Goal: Transaction & Acquisition: Purchase product/service

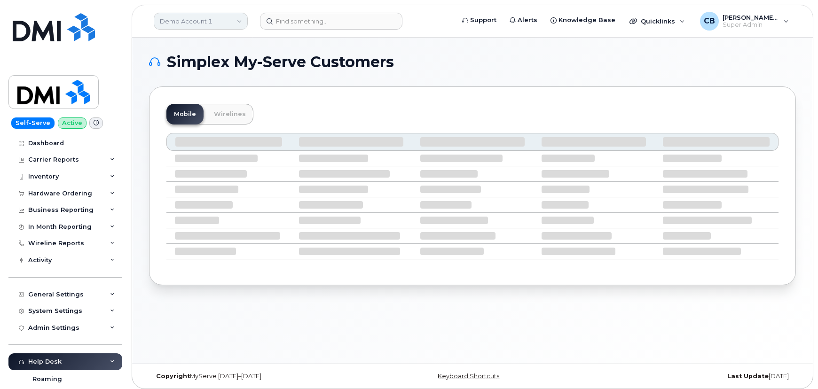
click at [193, 22] on link "Demo Account 1" at bounding box center [201, 21] width 94 height 17
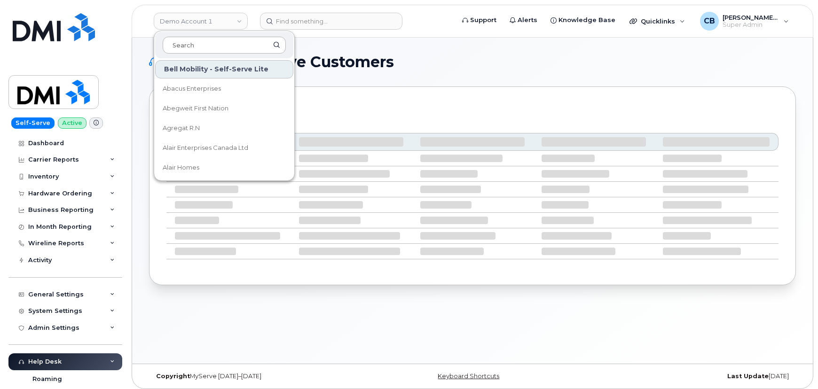
click at [193, 47] on input at bounding box center [224, 45] width 123 height 17
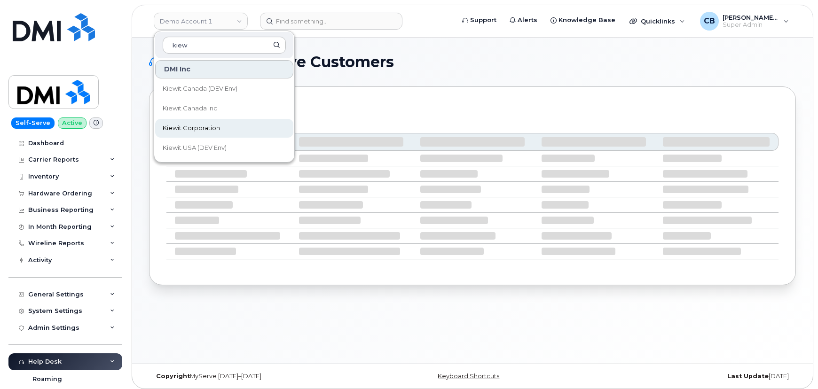
type input "kiew"
click at [196, 128] on span "Kiewit Corporation" at bounding box center [191, 128] width 57 height 9
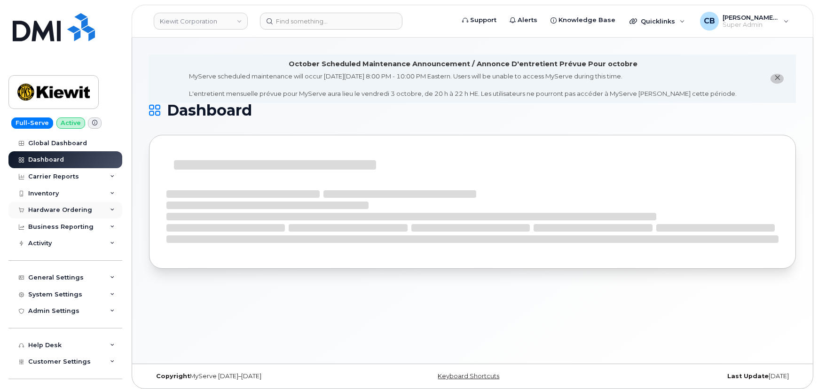
click at [54, 208] on div "Hardware Ordering" at bounding box center [60, 210] width 64 height 8
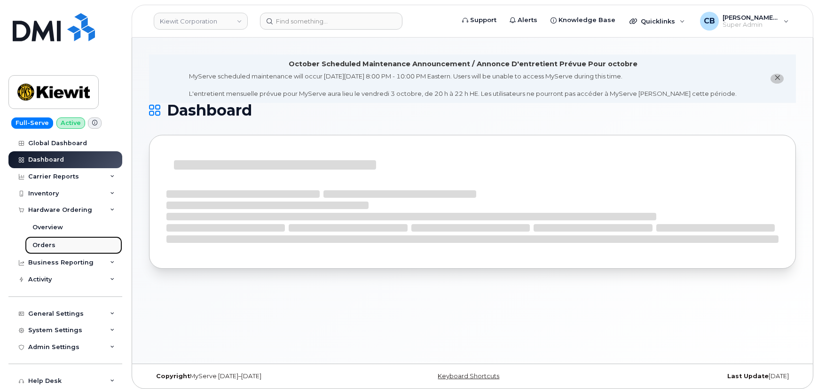
click at [42, 245] on div "Orders" at bounding box center [43, 245] width 23 height 8
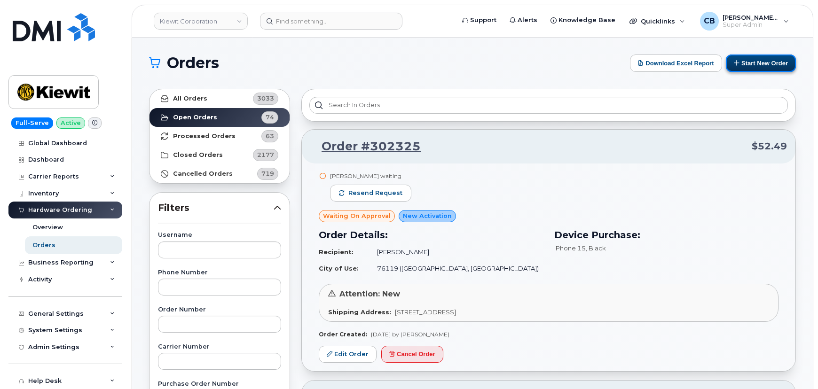
click at [764, 62] on button "Start New Order" at bounding box center [761, 63] width 70 height 17
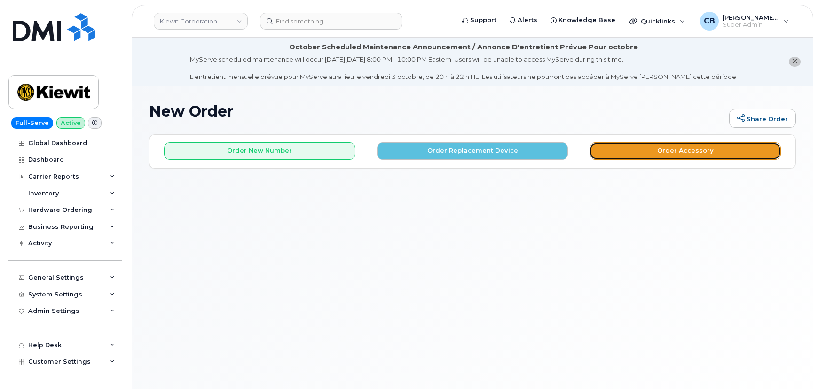
click at [672, 151] on button "Order Accessory" at bounding box center [684, 150] width 191 height 17
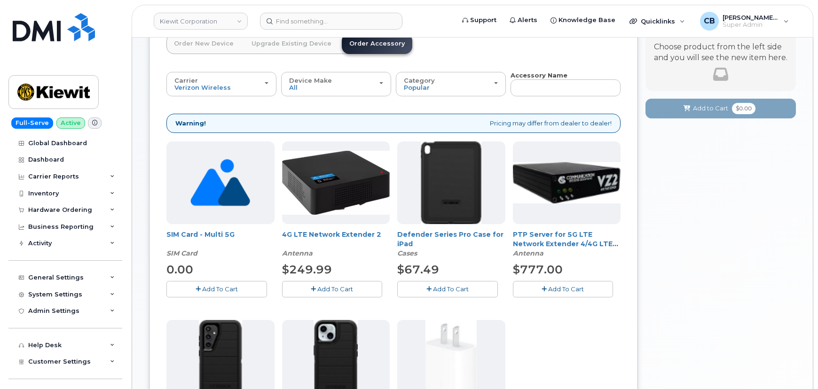
scroll to position [85, 0]
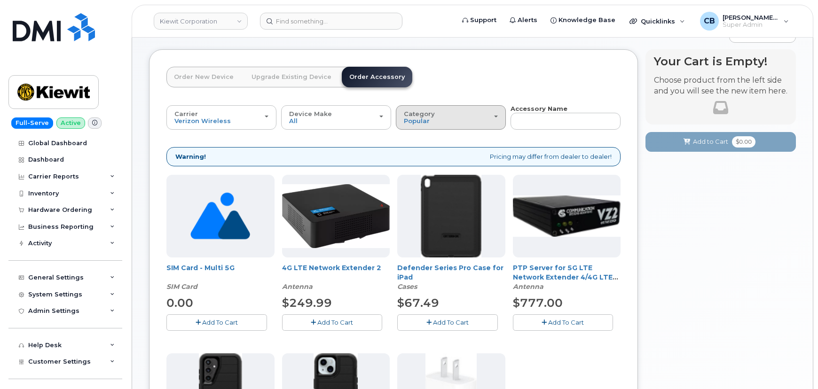
click at [460, 122] on div "Category Popular" at bounding box center [451, 117] width 94 height 15
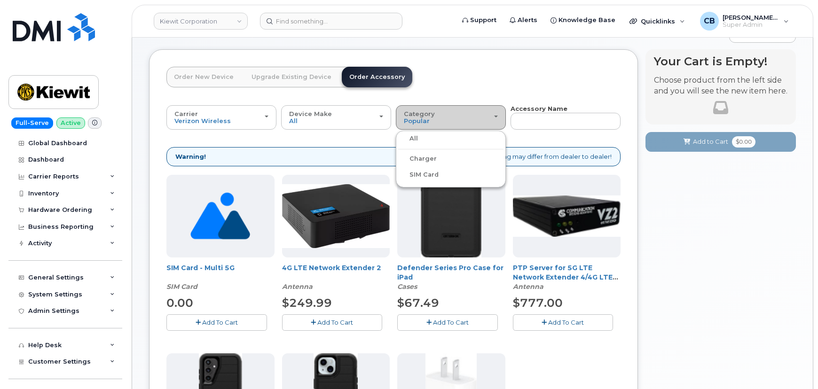
click at [457, 113] on div "Category Popular" at bounding box center [451, 117] width 94 height 15
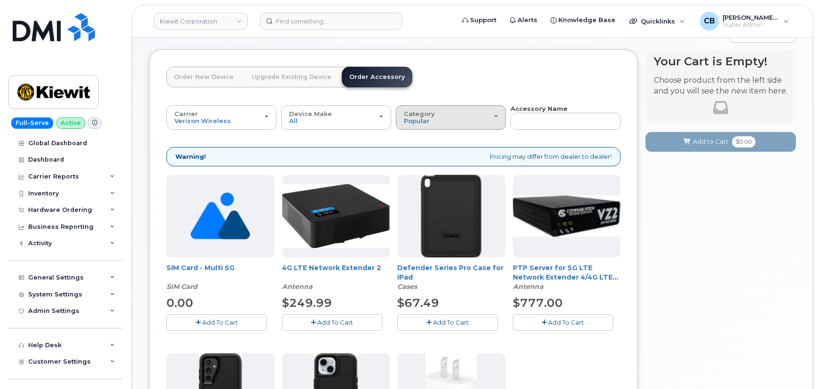
click at [439, 117] on div "Category Popular" at bounding box center [451, 117] width 94 height 15
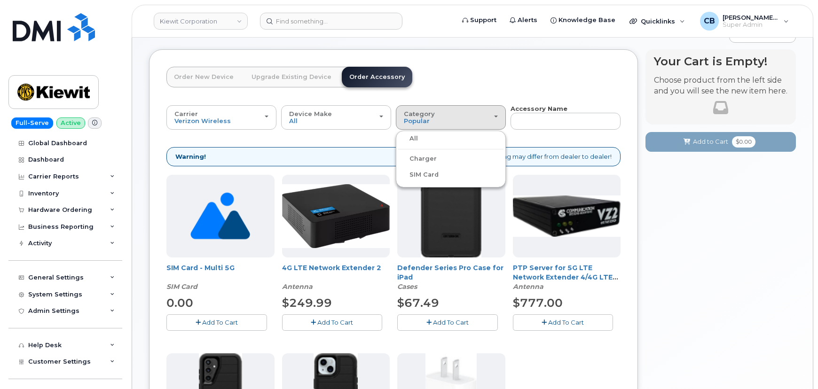
click at [414, 139] on label "All" at bounding box center [408, 138] width 20 height 11
click at [0, 0] on input "All" at bounding box center [0, 0] width 0 height 0
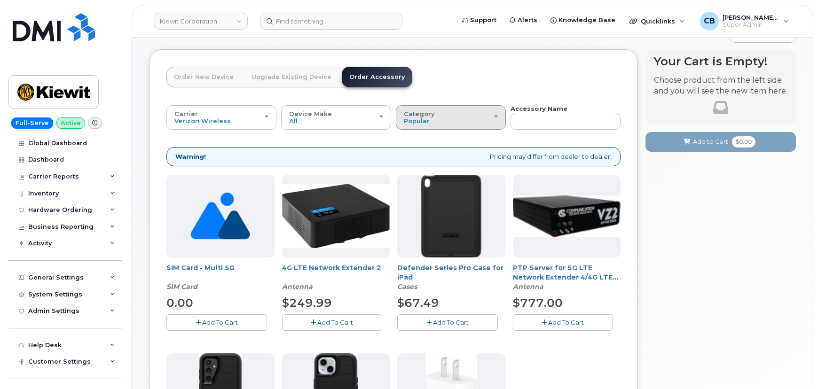
click at [491, 114] on div "Category Popular" at bounding box center [451, 117] width 94 height 15
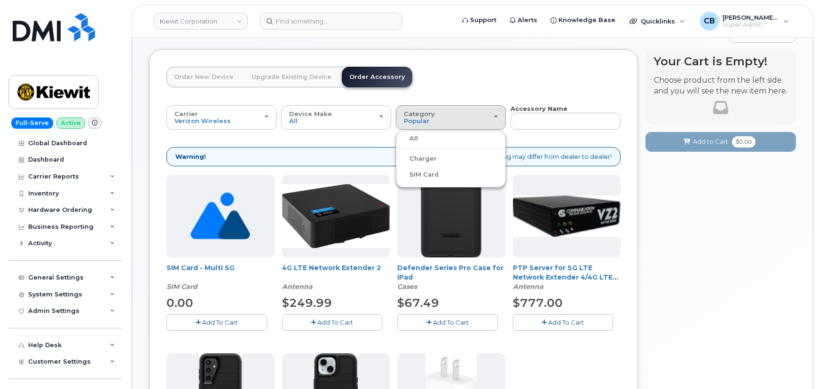
click at [420, 139] on div "All" at bounding box center [450, 138] width 105 height 11
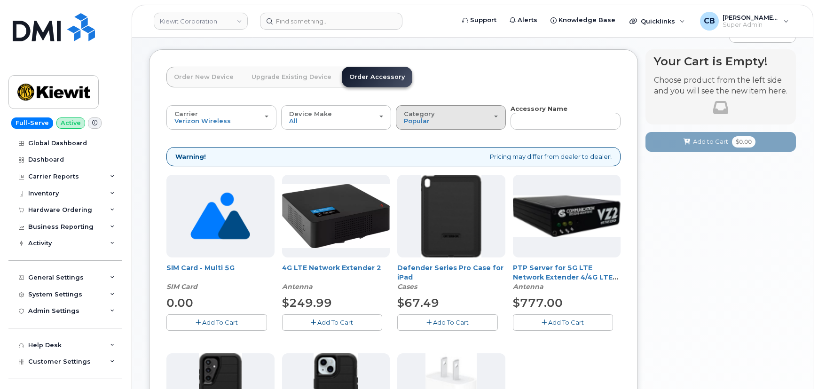
click at [483, 111] on div "Category Popular" at bounding box center [451, 117] width 94 height 15
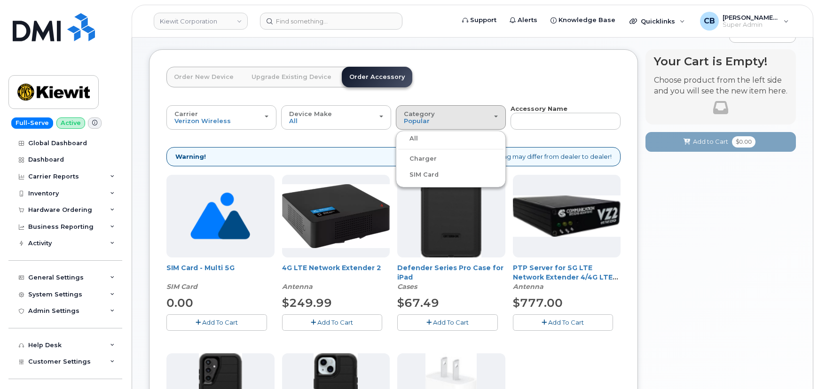
click at [413, 137] on label "All" at bounding box center [408, 138] width 20 height 11
click at [0, 0] on input "All" at bounding box center [0, 0] width 0 height 0
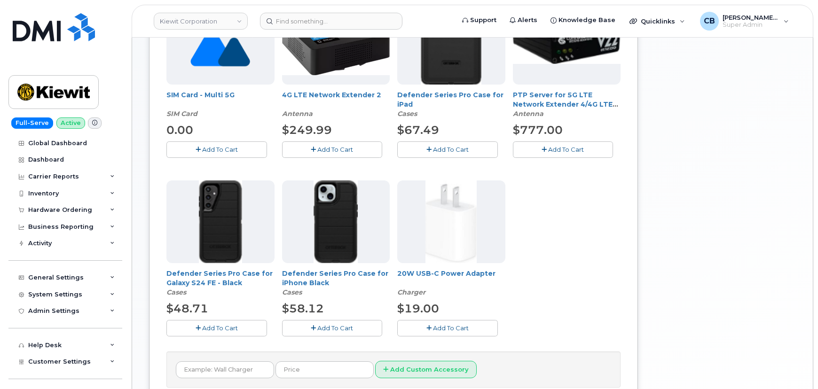
scroll to position [1, 0]
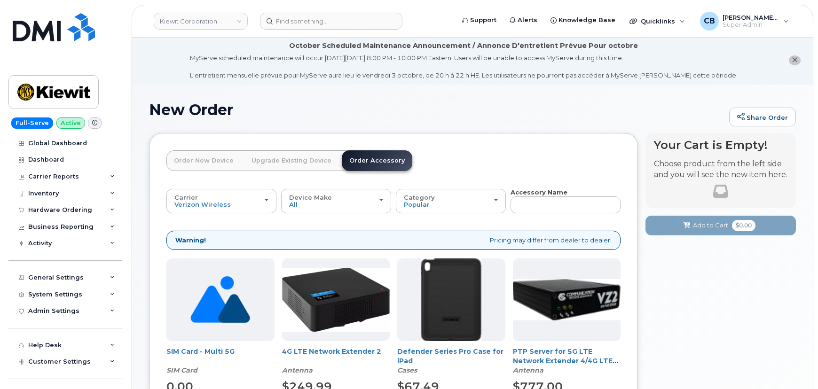
click at [209, 162] on link "Order New Device" at bounding box center [203, 160] width 75 height 21
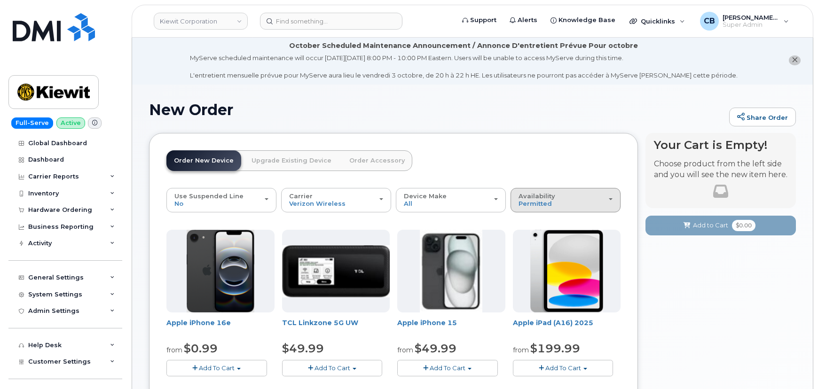
click at [587, 198] on div "Availability Permitted All" at bounding box center [566, 200] width 94 height 15
click at [531, 236] on label "All" at bounding box center [523, 237] width 20 height 11
click at [0, 0] on input "All" at bounding box center [0, 0] width 0 height 0
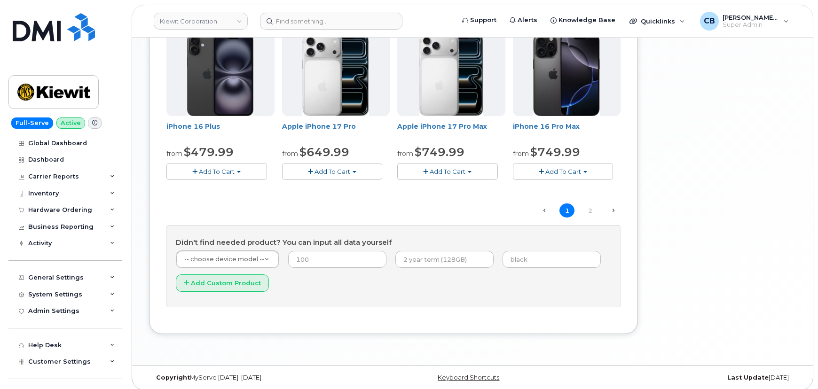
scroll to position [711, 0]
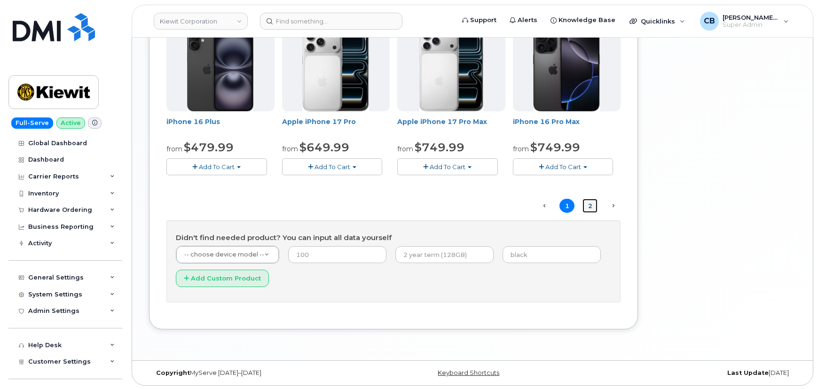
click at [589, 206] on link "2" at bounding box center [589, 206] width 15 height 15
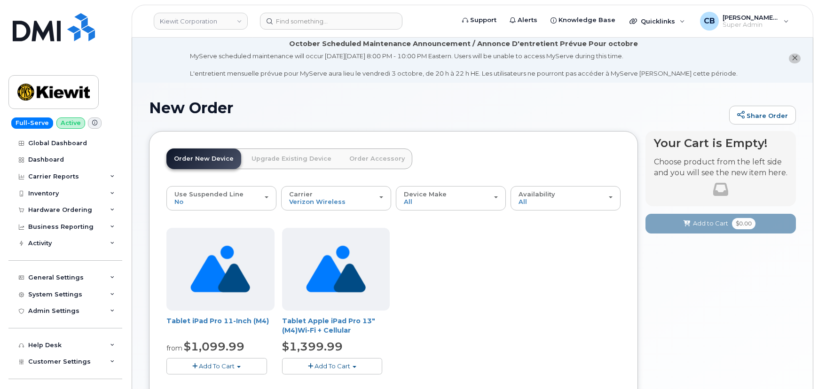
scroll to position [0, 0]
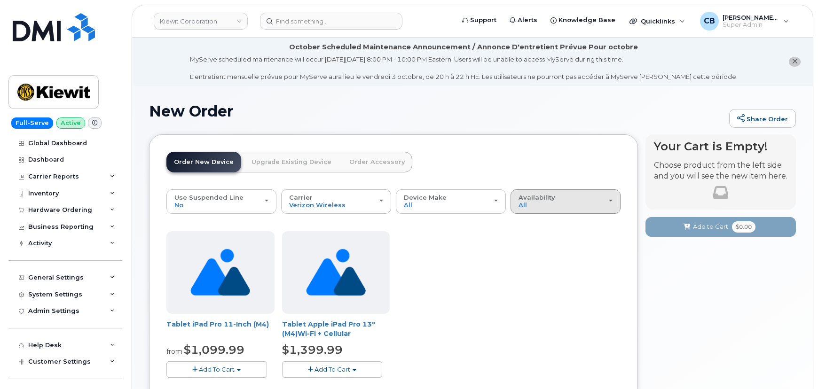
click at [549, 198] on span "Availability" at bounding box center [537, 198] width 37 height 8
click at [541, 220] on label "Permitted" at bounding box center [535, 222] width 44 height 11
click at [0, 0] on input "Permitted" at bounding box center [0, 0] width 0 height 0
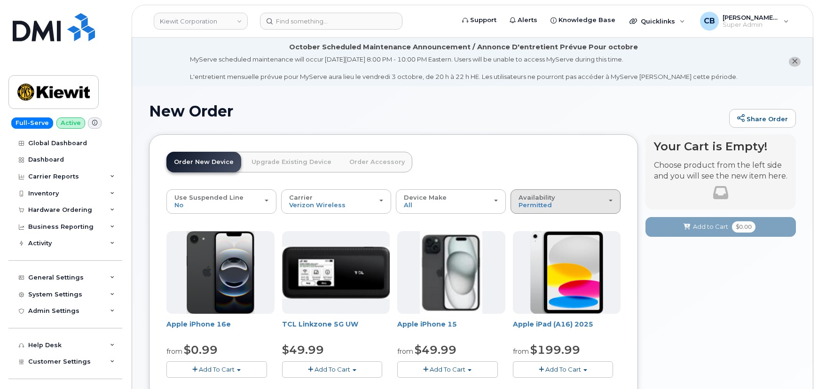
click at [556, 202] on div "Availability Permitted All" at bounding box center [566, 201] width 94 height 15
click at [547, 166] on header "Order New Device Upgrade Existing Device Order Accessory Order new device and n…" at bounding box center [393, 171] width 454 height 38
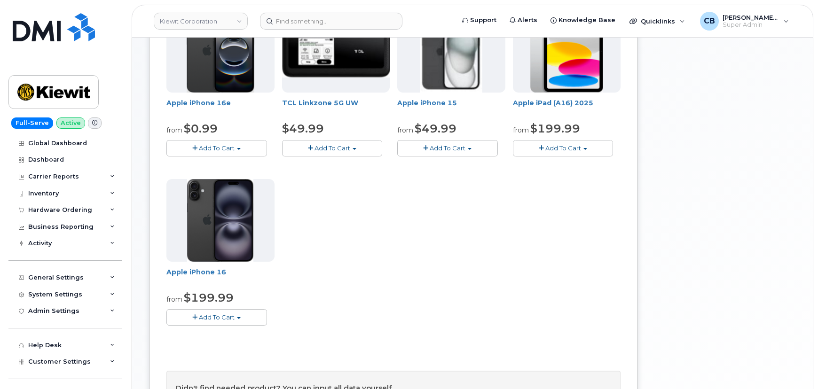
scroll to position [85, 0]
